Goal: Transaction & Acquisition: Subscribe to service/newsletter

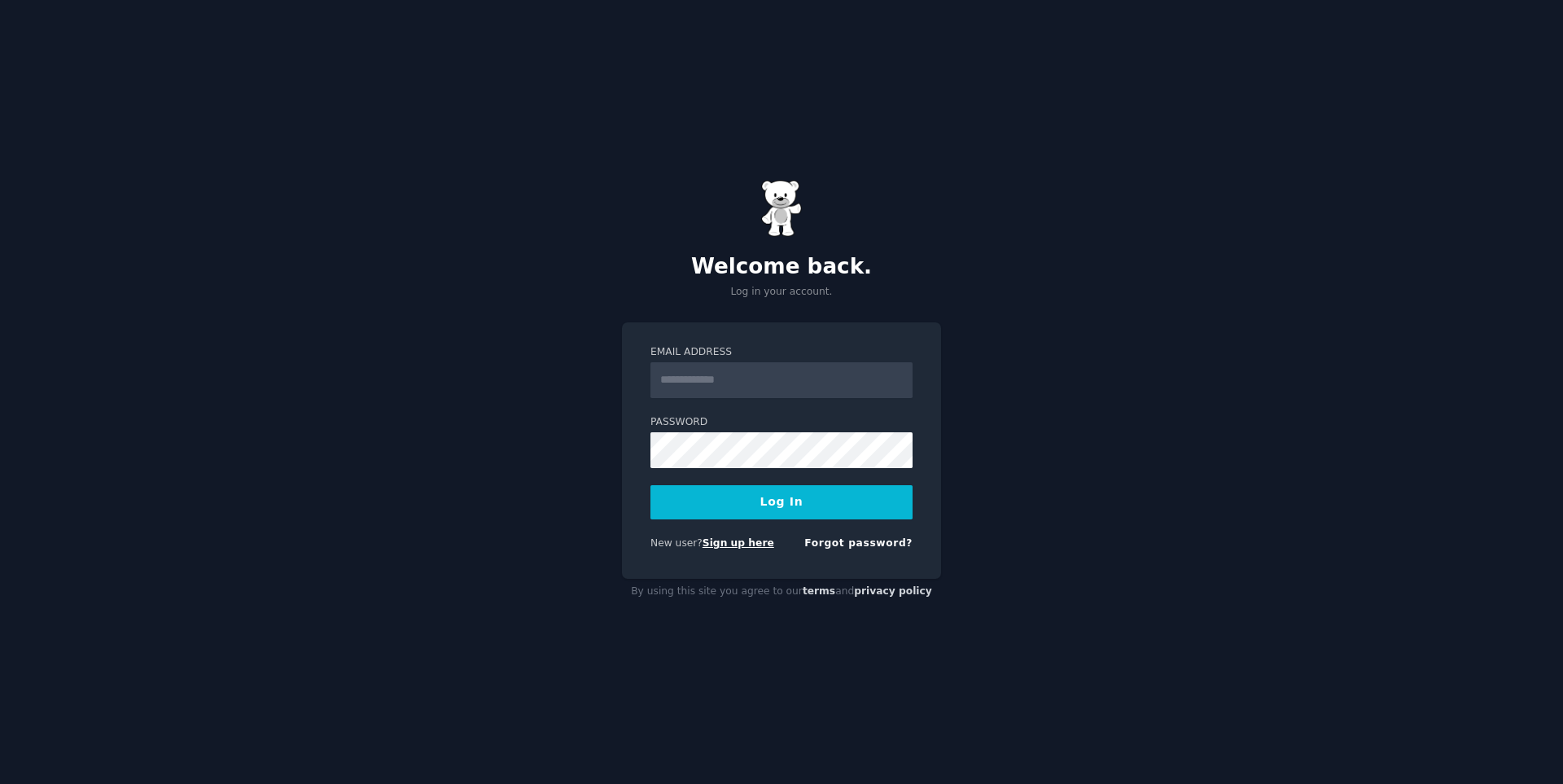
click at [725, 544] on link "Sign up here" at bounding box center [739, 543] width 72 height 12
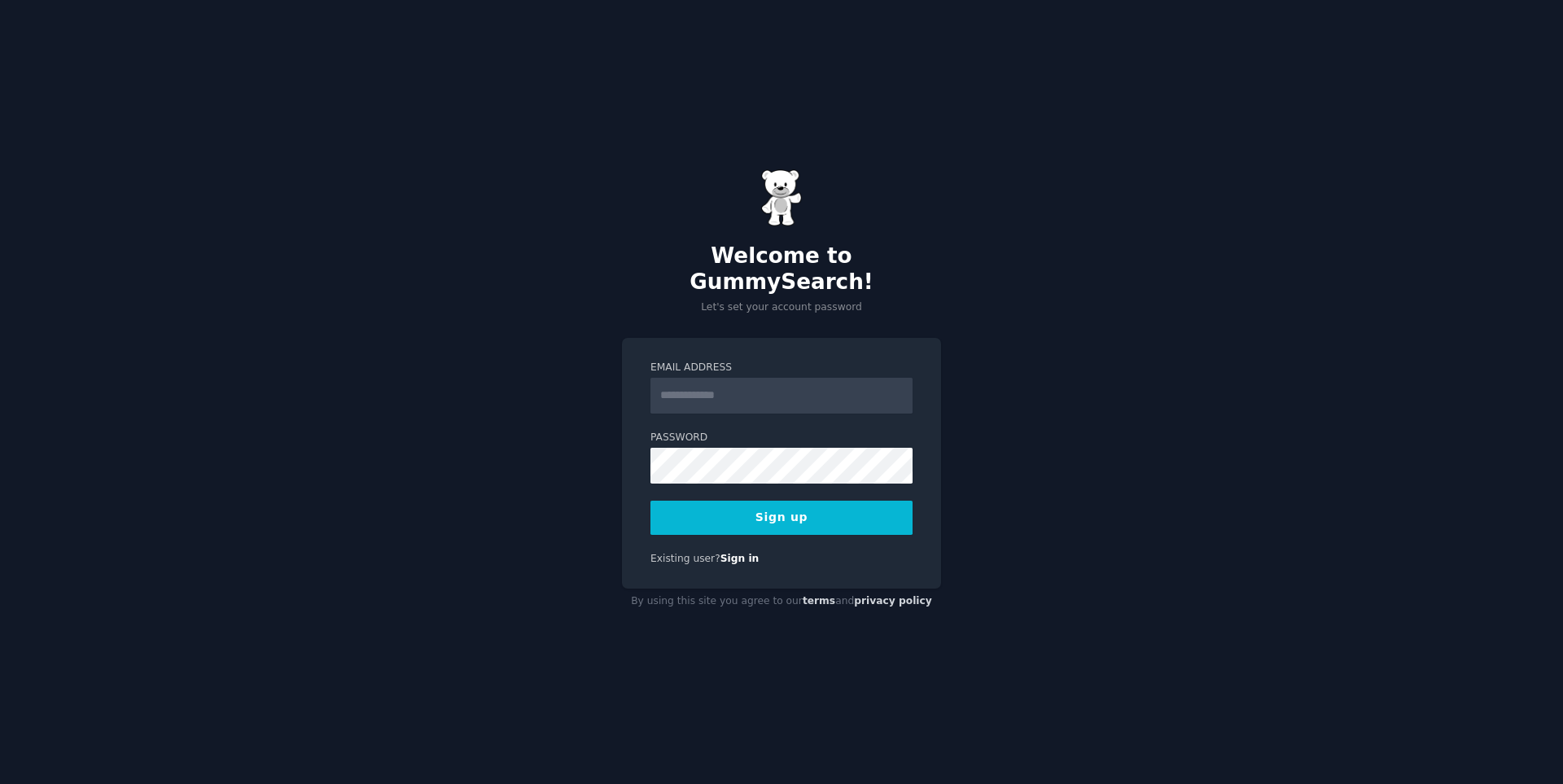
click at [759, 378] on input "Email Address" at bounding box center [782, 395] width 262 height 36
type input "**********"
click at [235, 442] on div "**********" at bounding box center [782, 392] width 1563 height 784
click at [204, 447] on div "**********" at bounding box center [782, 392] width 1563 height 784
click at [790, 504] on button "Sign up" at bounding box center [782, 518] width 262 height 34
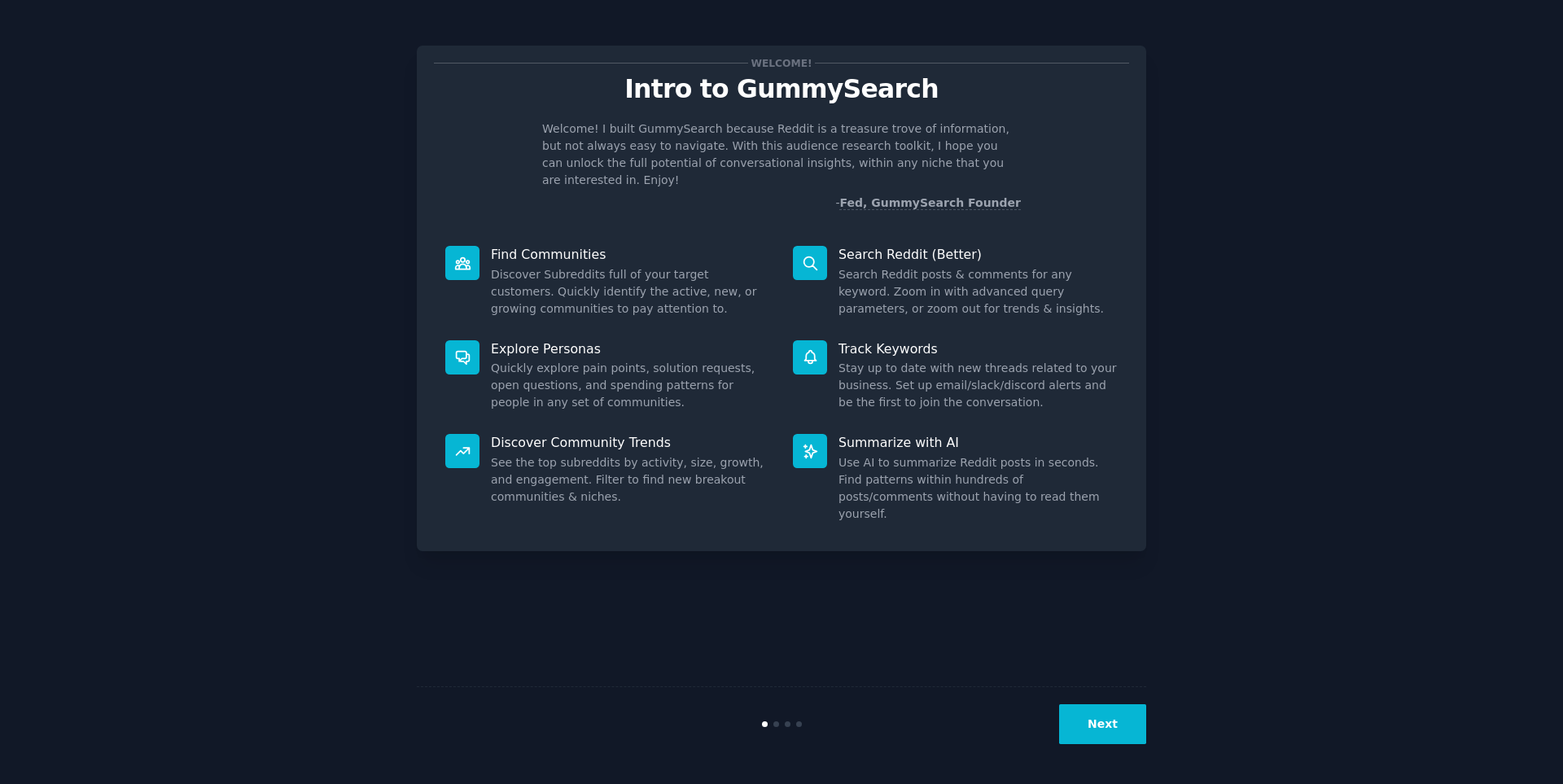
click at [1103, 719] on button "Next" at bounding box center [1103, 724] width 87 height 40
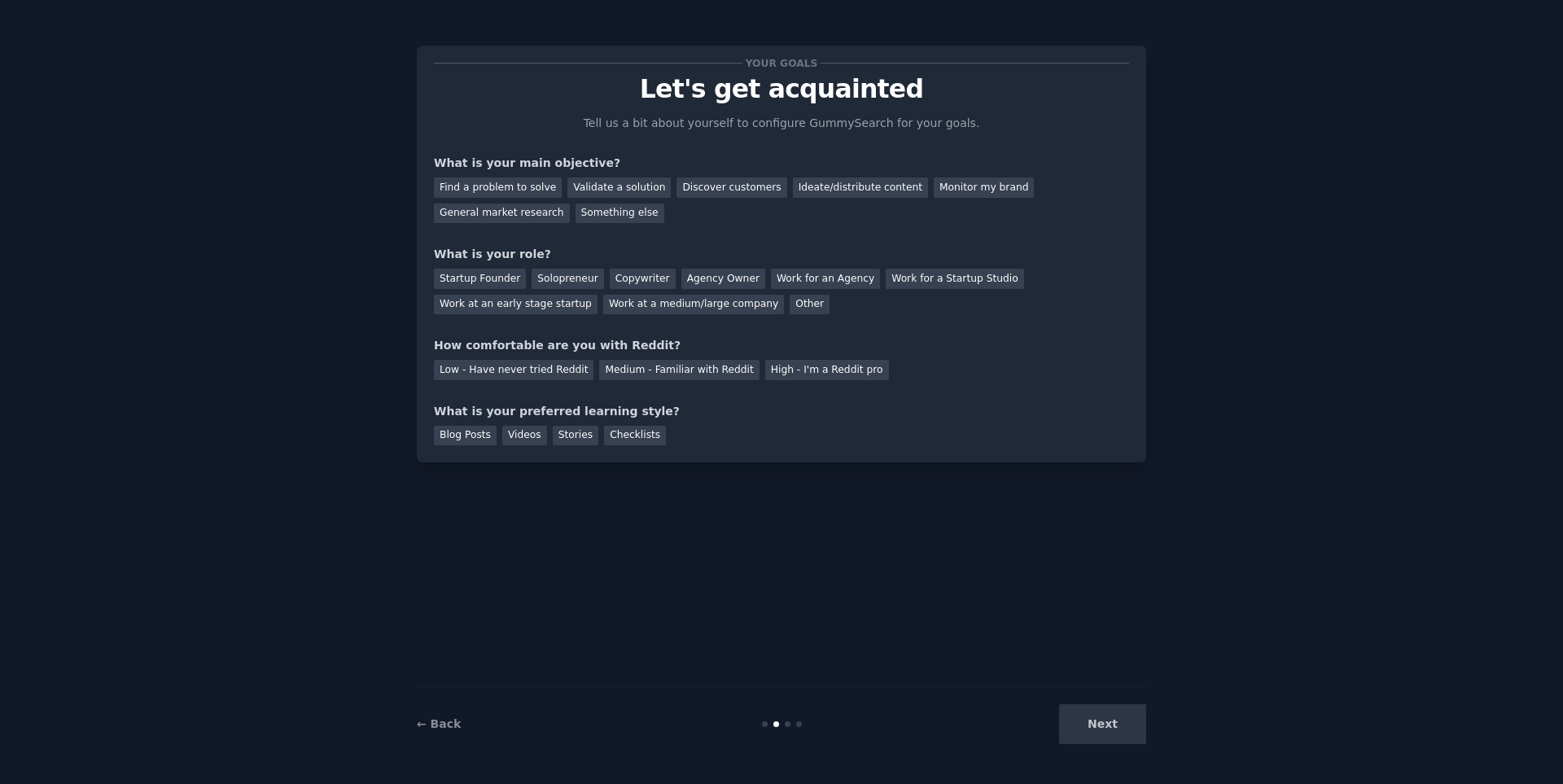
click at [1103, 719] on div "Next" at bounding box center [1025, 724] width 243 height 40
click at [1105, 739] on div "Next" at bounding box center [1025, 724] width 243 height 40
click at [1136, 713] on div "Next" at bounding box center [1025, 724] width 243 height 40
click at [1105, 723] on div "Next" at bounding box center [1025, 724] width 243 height 40
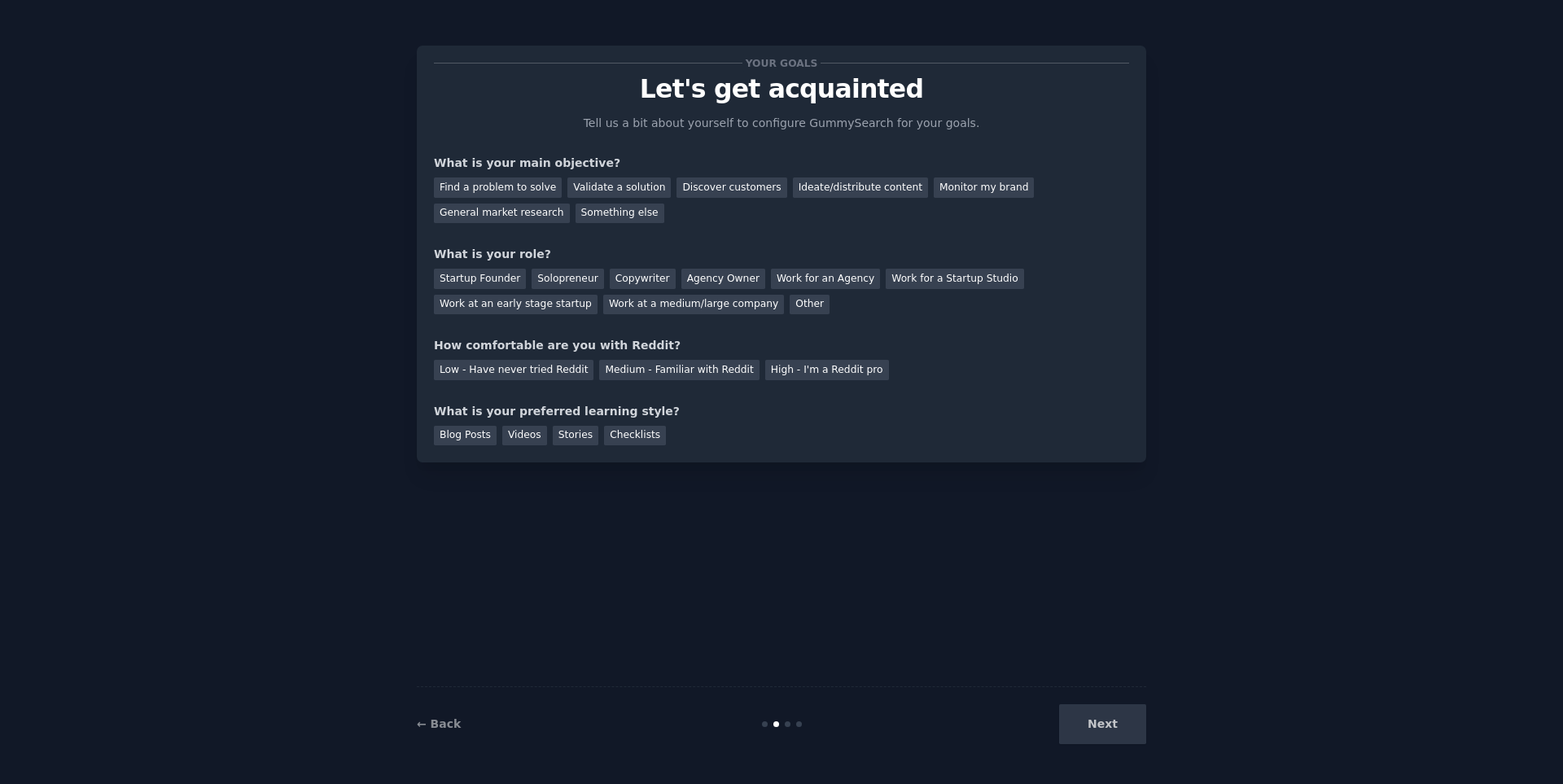
click at [847, 584] on div "Your goals Let's get acquainted Tell us a bit about yourself to configure Gummy…" at bounding box center [782, 392] width 730 height 738
click at [934, 396] on div "Your goals Let's get acquainted Tell us a bit about yourself to configure Gummy…" at bounding box center [782, 254] width 696 height 383
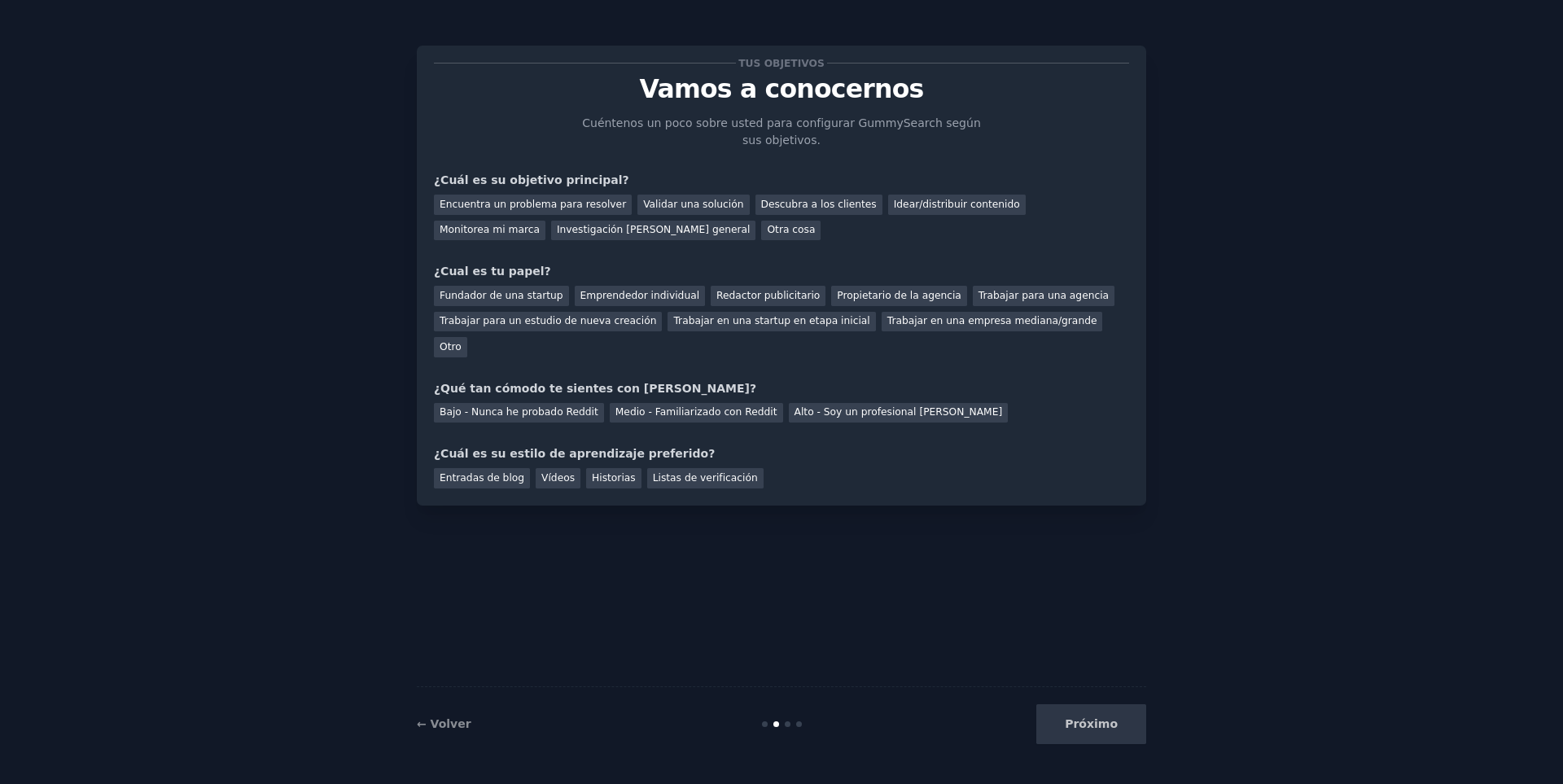
click at [296, 430] on div "Tus objetivos Vamos a conocernos Cuéntenos un poco sobre usted para configurar …" at bounding box center [781, 392] width 1517 height 738
click at [544, 205] on font "Encuentra un problema para resolver" at bounding box center [533, 204] width 187 height 12
click at [656, 299] on font "Emprendedor individual" at bounding box center [639, 295] width 119 height 12
click at [654, 406] on font "Medio - Familiarizado con Reddit" at bounding box center [696, 411] width 162 height 12
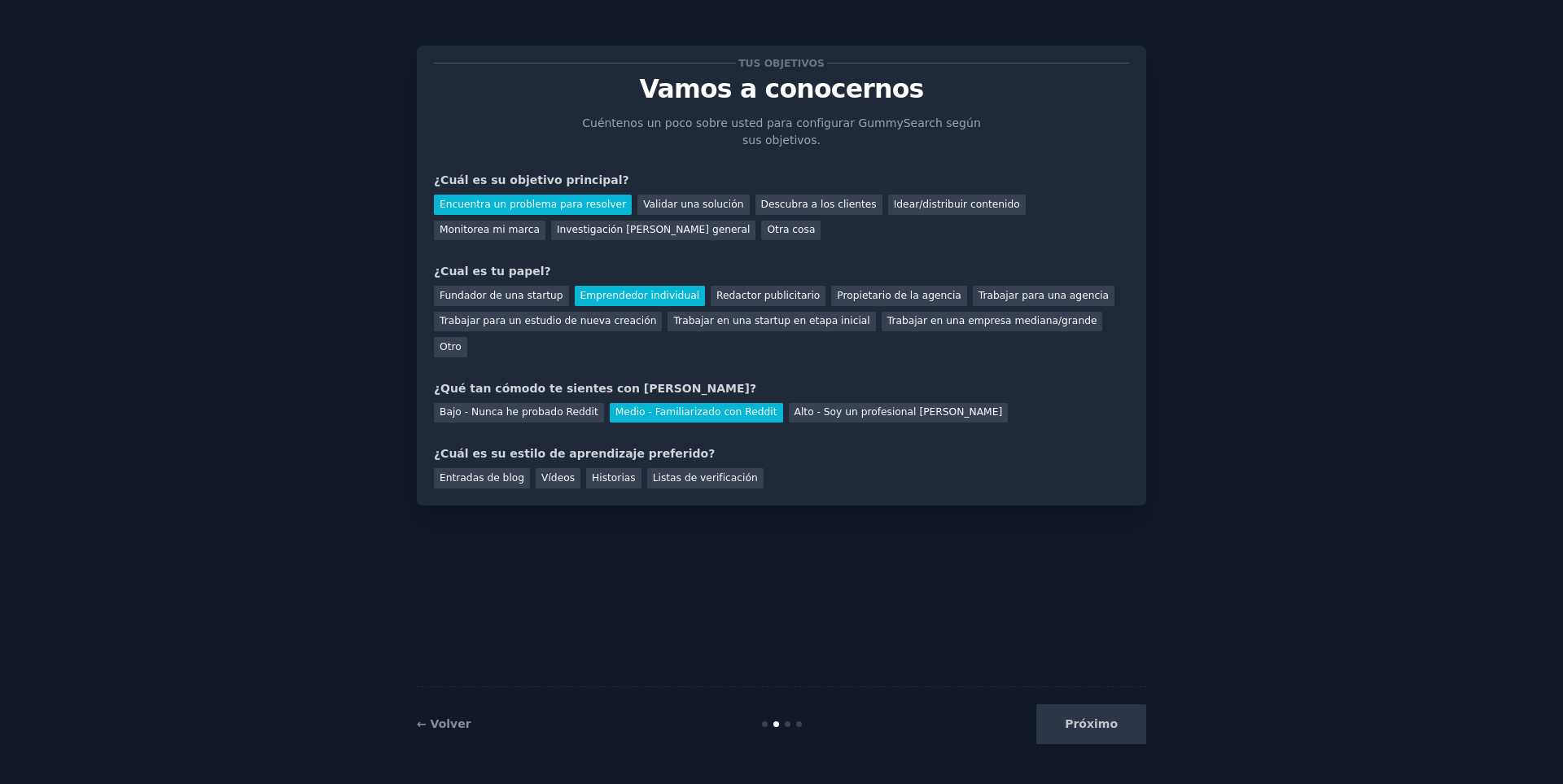
click at [450, 462] on div "Entradas de blog Vídeos Historias Listas de verificación" at bounding box center [782, 475] width 696 height 26
click at [451, 472] on font "Entradas de blog" at bounding box center [482, 477] width 85 height 12
click at [541, 472] on font "Vídeos" at bounding box center [557, 477] width 33 height 12
click at [592, 472] on font "Historias" at bounding box center [613, 477] width 44 height 12
click at [653, 472] on font "Listas de verificación" at bounding box center [705, 477] width 105 height 12
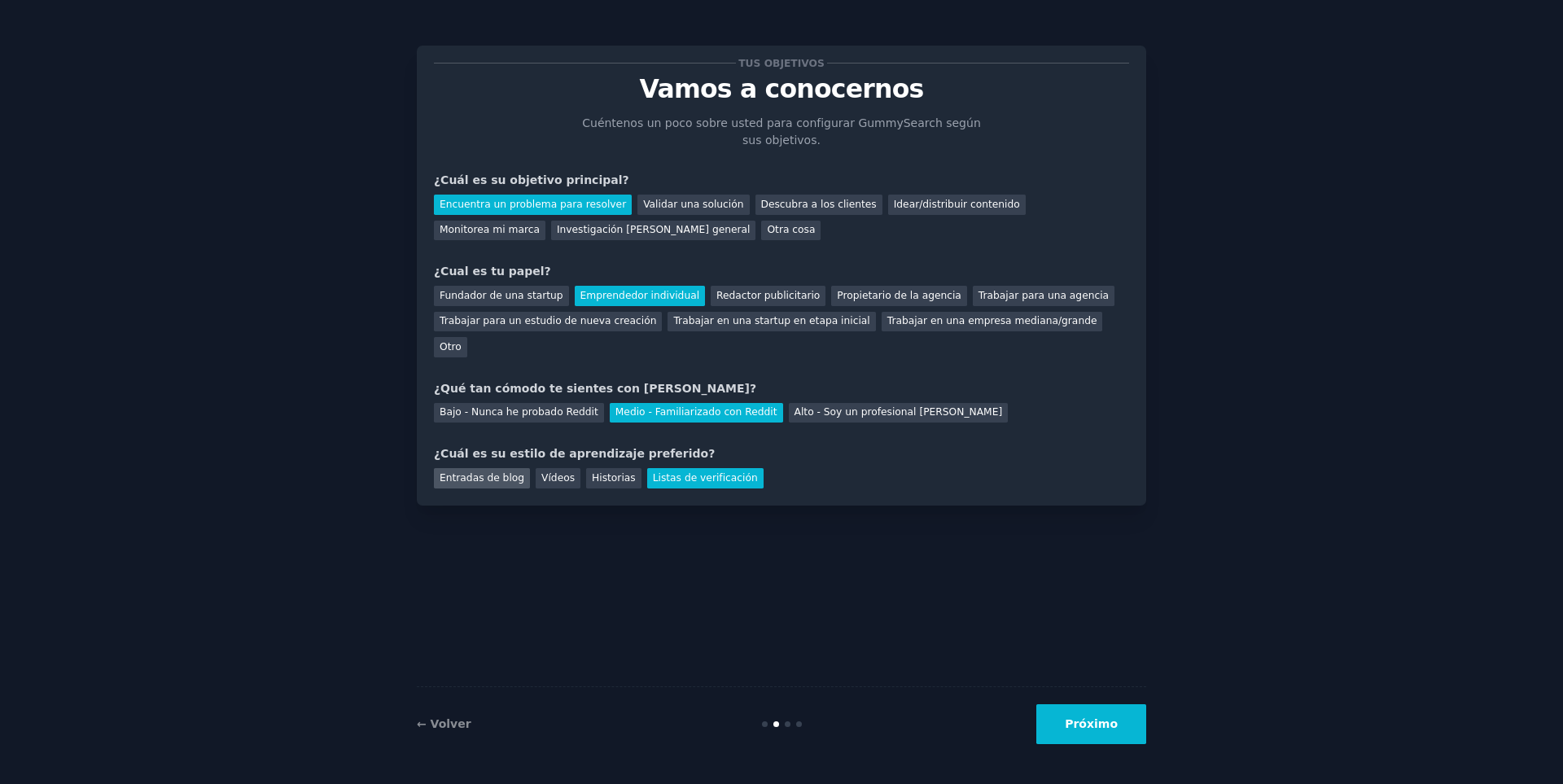
click at [492, 468] on div "Entradas de blog" at bounding box center [481, 478] width 96 height 21
click at [1094, 717] on font "Próximo" at bounding box center [1091, 723] width 53 height 13
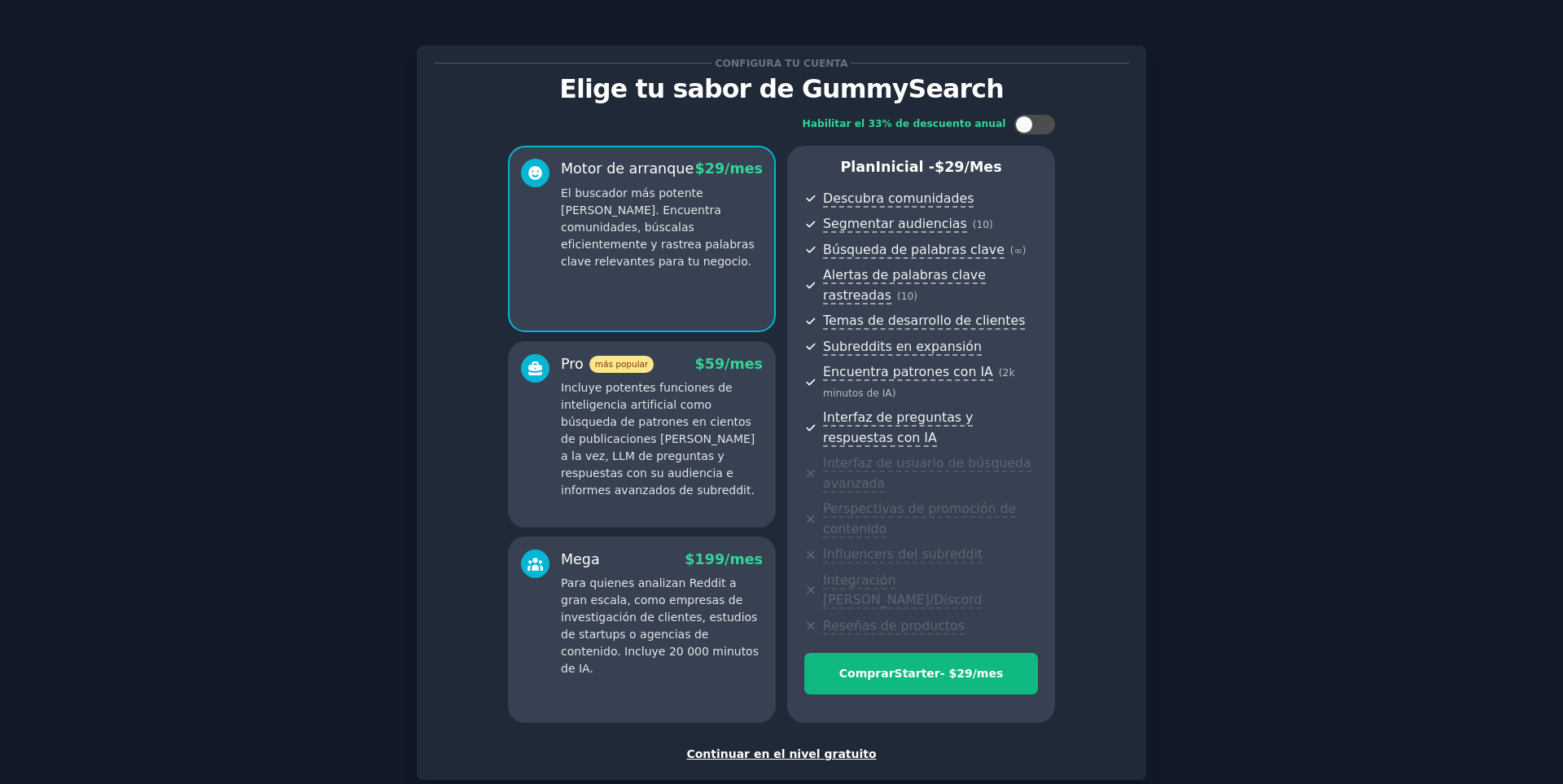
click at [683, 442] on font "Incluye potentes funciones de inteligencia artificial como búsqueda de patrones…" at bounding box center [657, 438] width 194 height 115
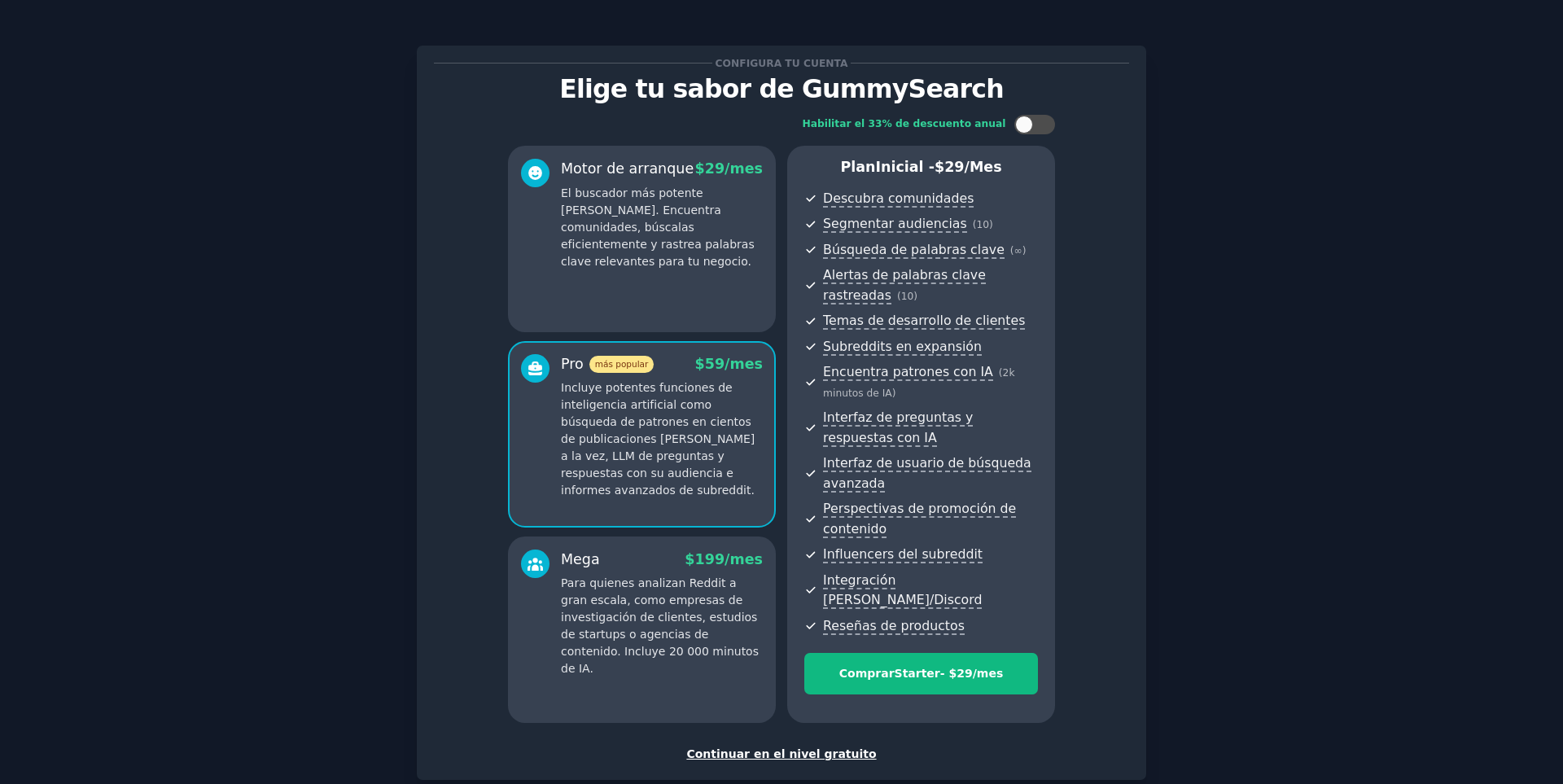
click at [622, 618] on font "Para quienes analizan Reddit a gran escala, como empresas de investigación de c…" at bounding box center [659, 626] width 198 height 98
click at [1179, 417] on div "Configura tu cuenta Elige tu sabor de GummySearch Habilitar el 33% de descuento…" at bounding box center [781, 438] width 1517 height 832
click at [778, 747] on font "Continuar en el nivel gratuito" at bounding box center [782, 754] width 190 height 13
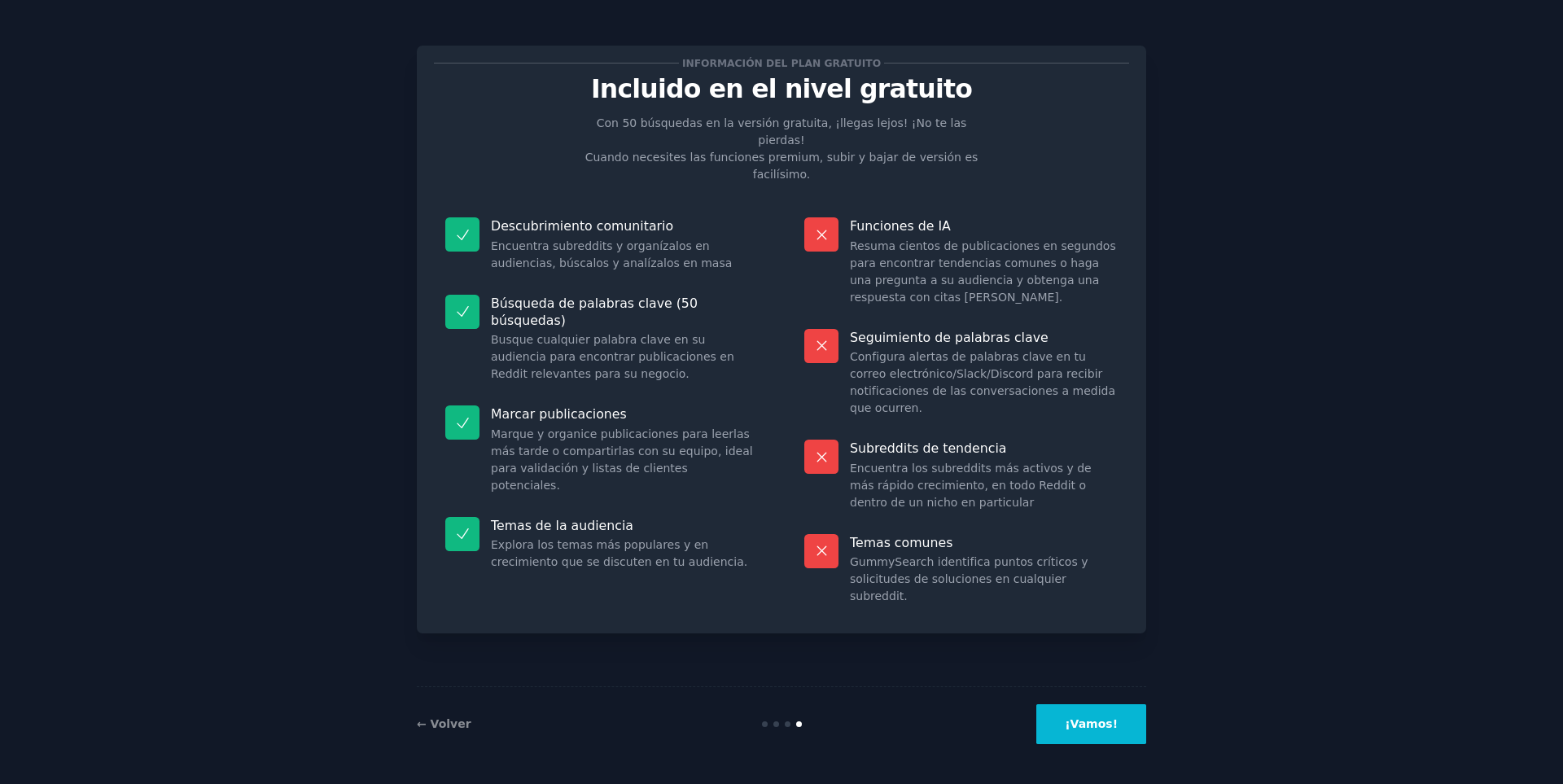
click at [1091, 715] on button "¡Vamos!" at bounding box center [1091, 724] width 110 height 40
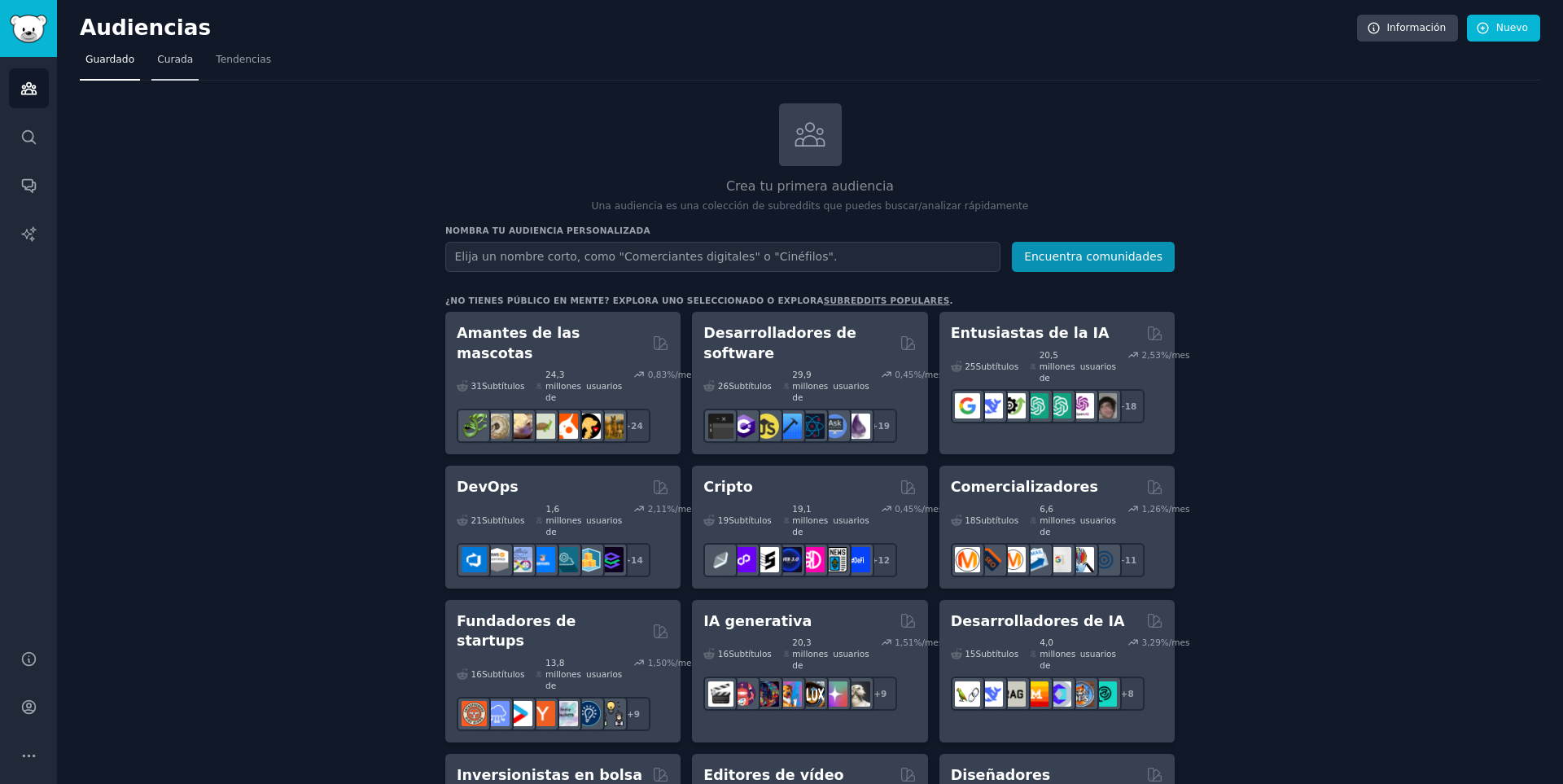
click at [158, 71] on link "Curada" at bounding box center [174, 63] width 47 height 33
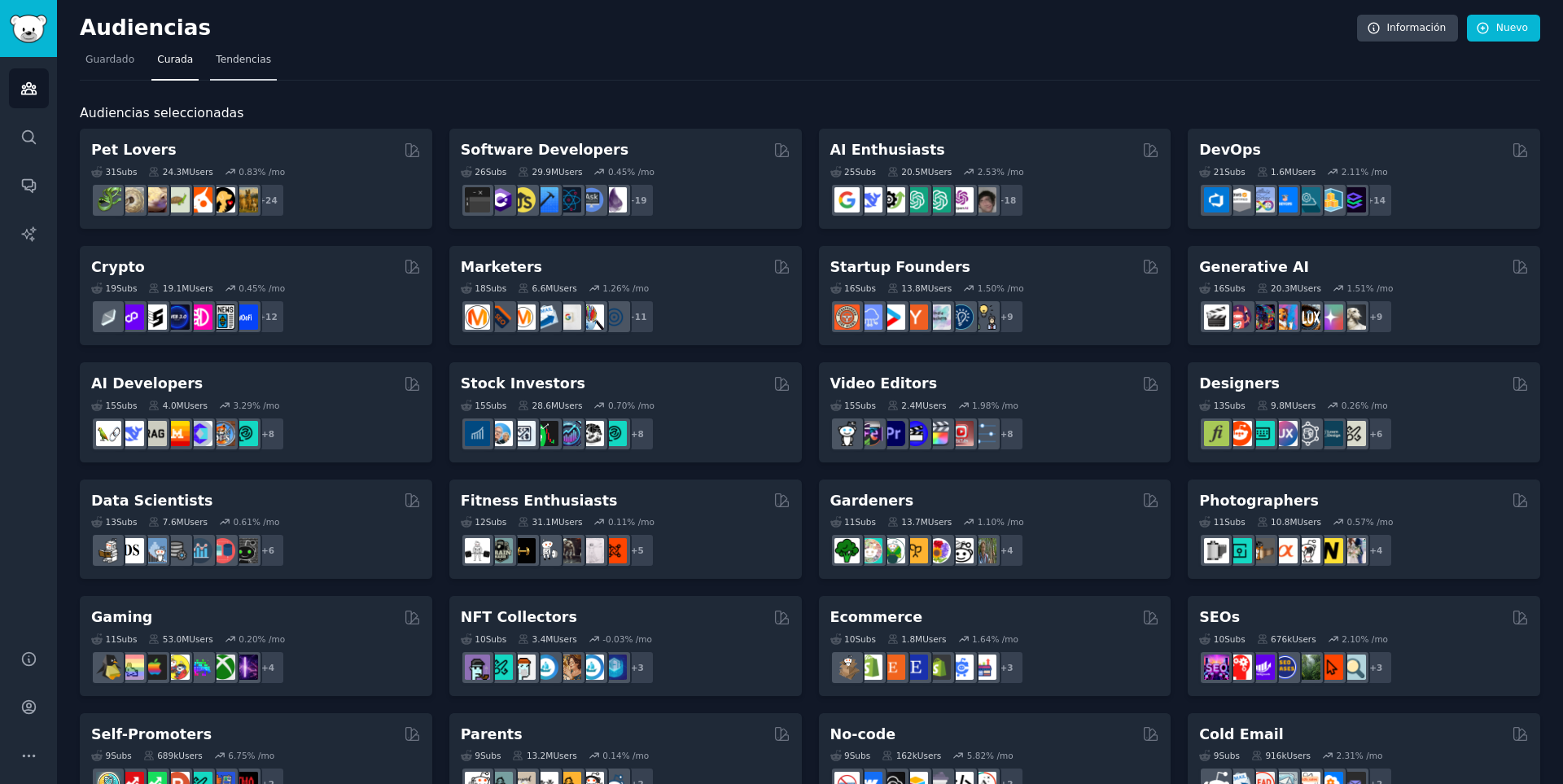
click at [225, 59] on font "Tendencias" at bounding box center [243, 59] width 55 height 12
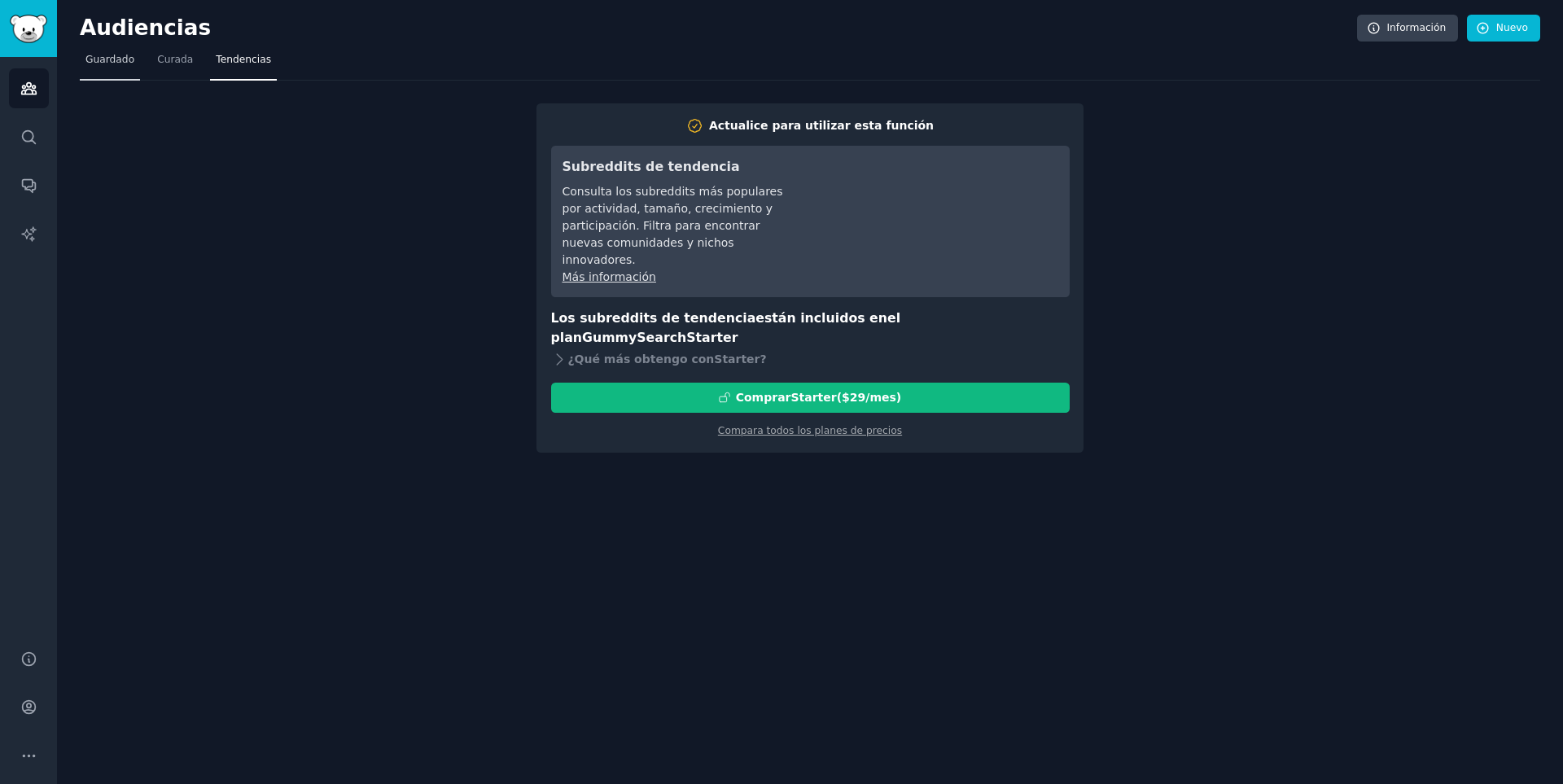
click at [103, 63] on font "Guardado" at bounding box center [110, 59] width 49 height 12
